Goal: Task Accomplishment & Management: Use online tool/utility

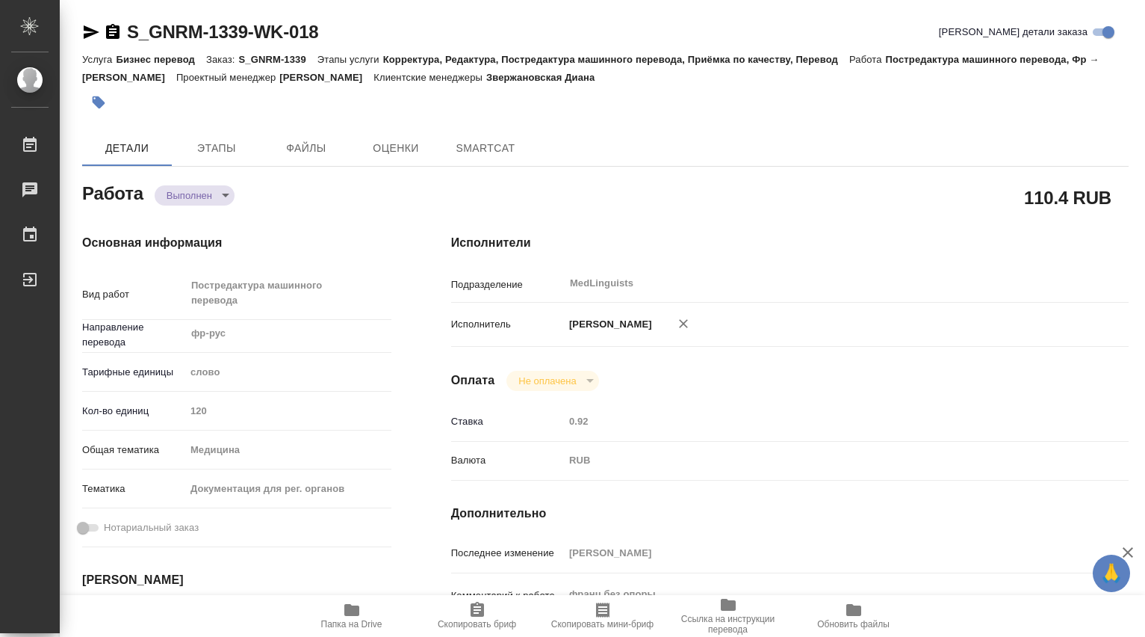
type textarea "x"
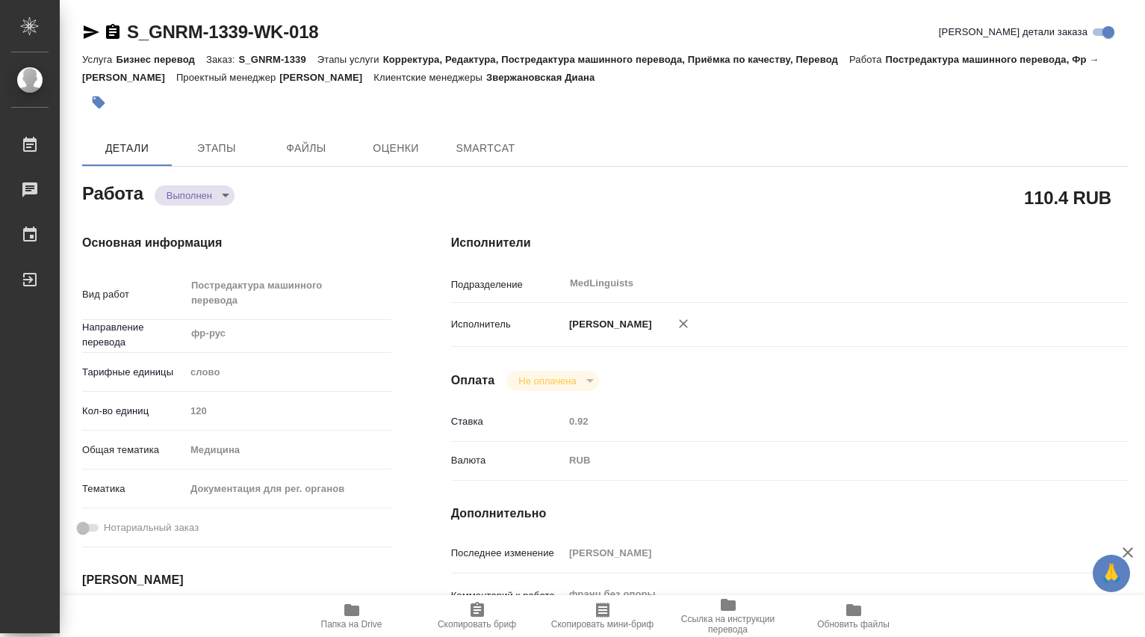
type textarea "x"
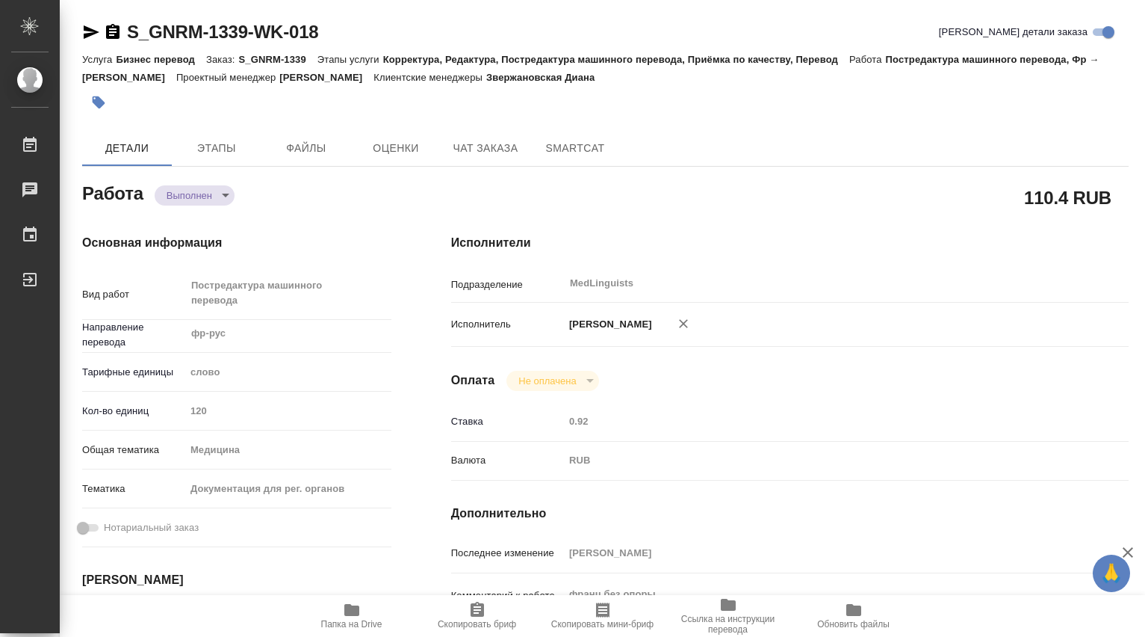
type textarea "x"
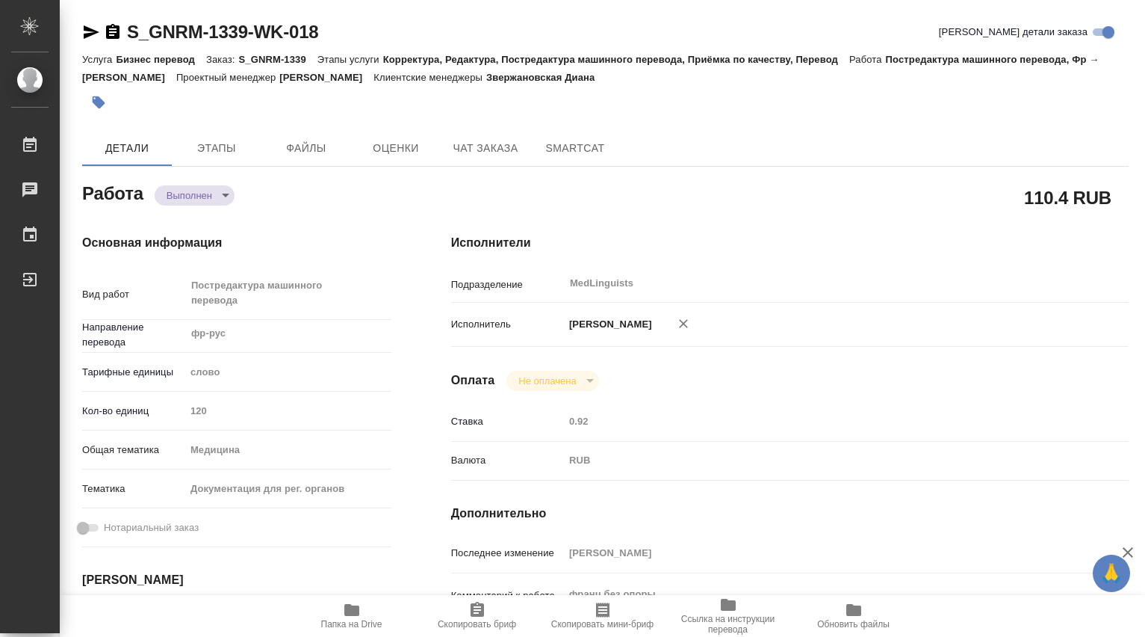
type textarea "x"
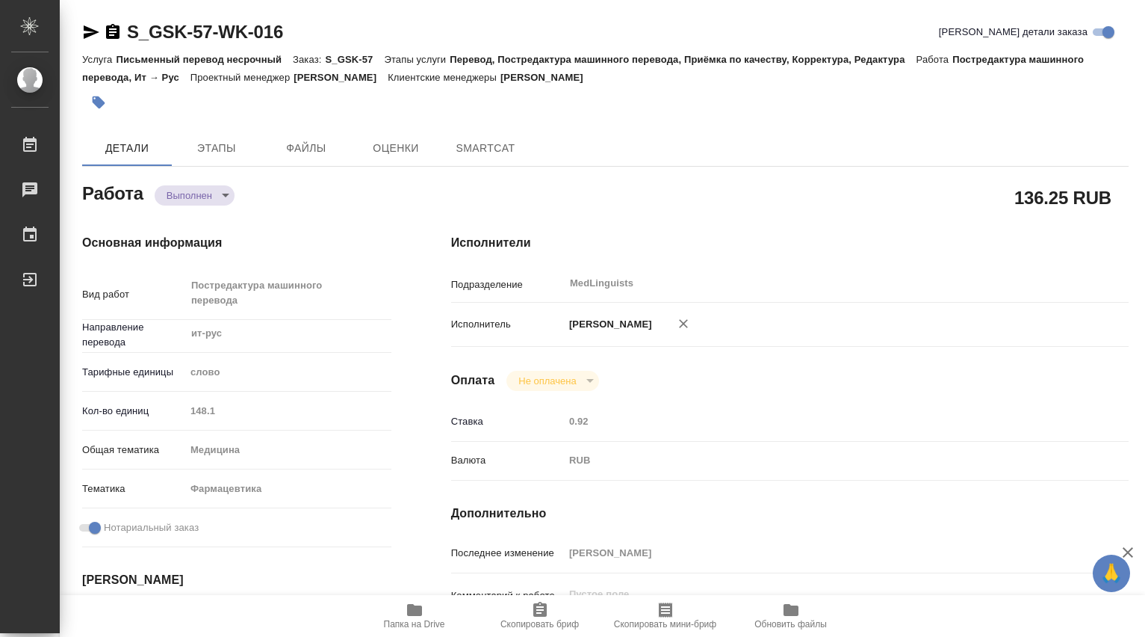
type textarea "x"
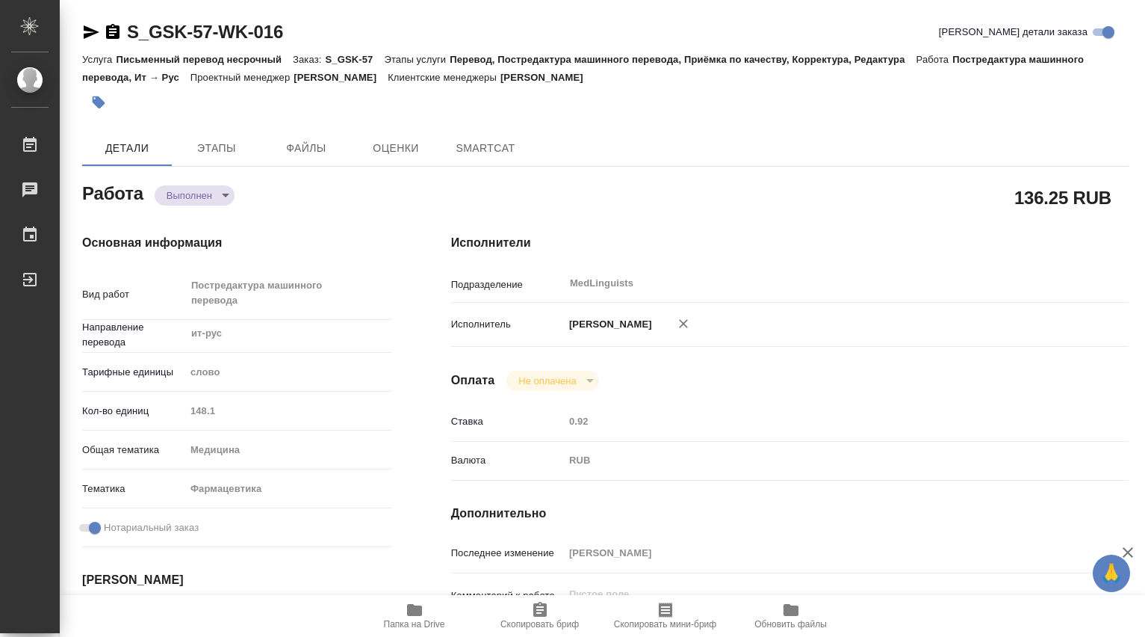
type textarea "x"
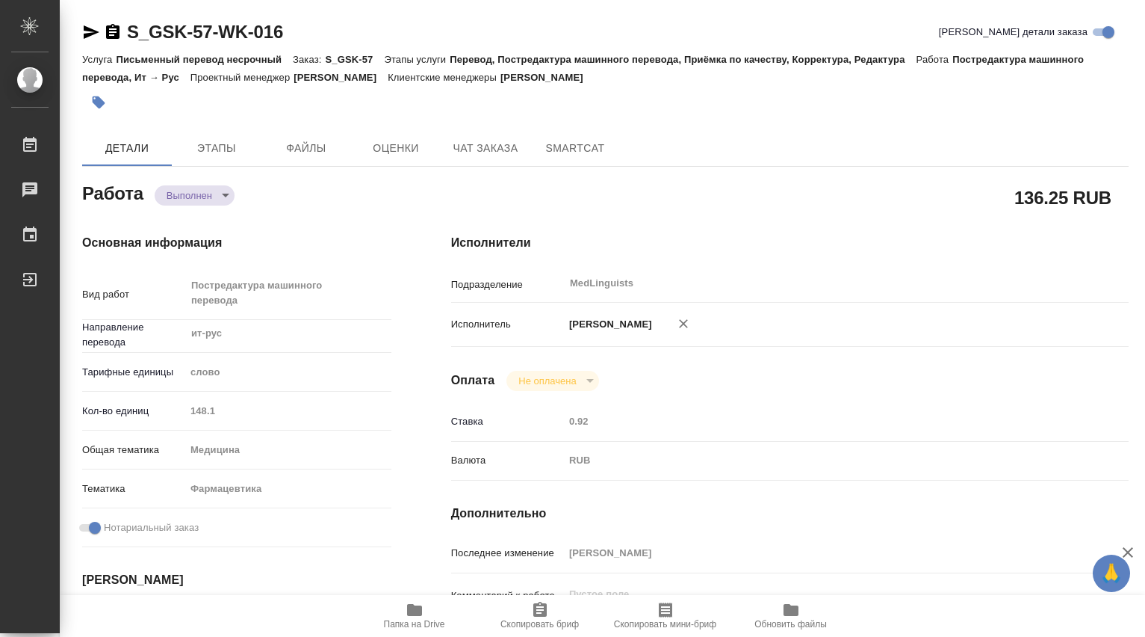
type textarea "x"
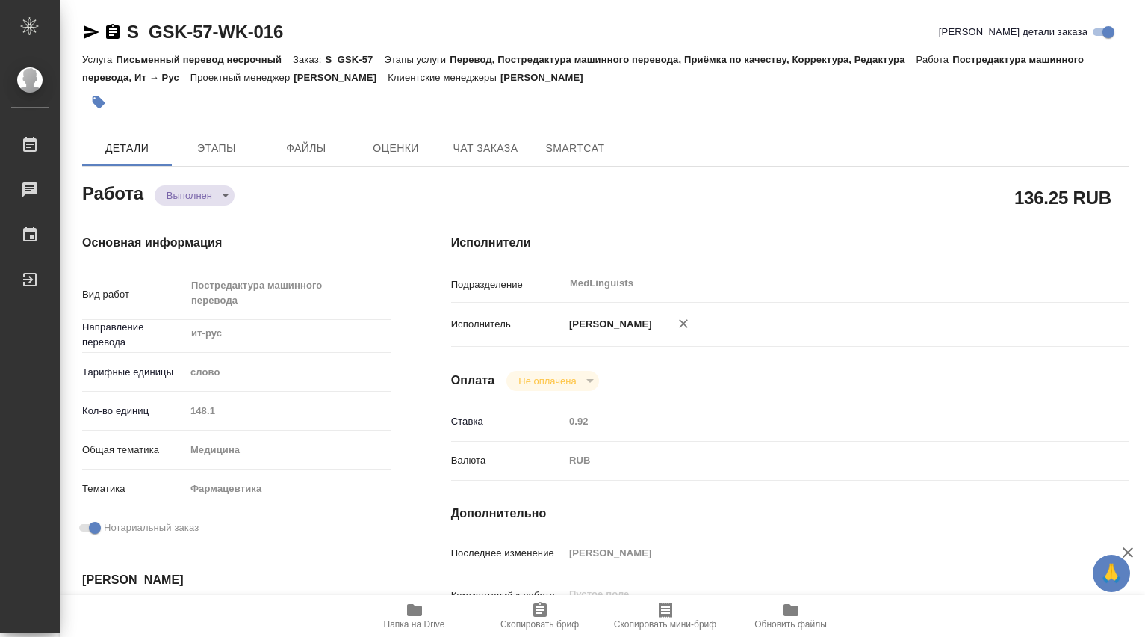
type textarea "x"
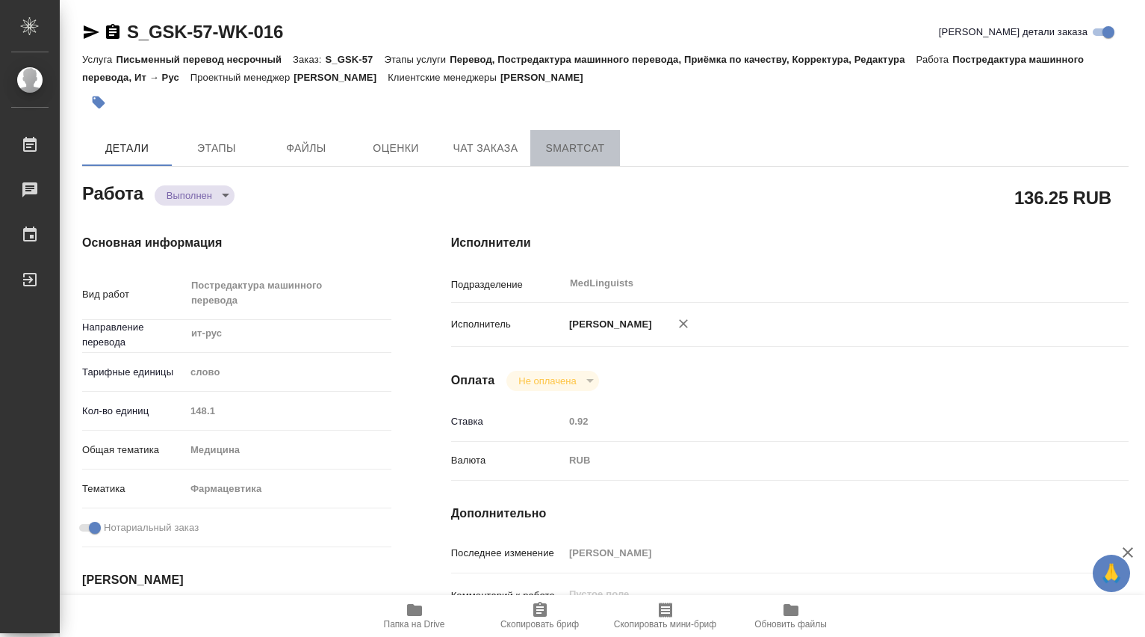
click at [584, 149] on span "SmartCat" at bounding box center [575, 148] width 72 height 19
